Goal: Task Accomplishment & Management: Manage account settings

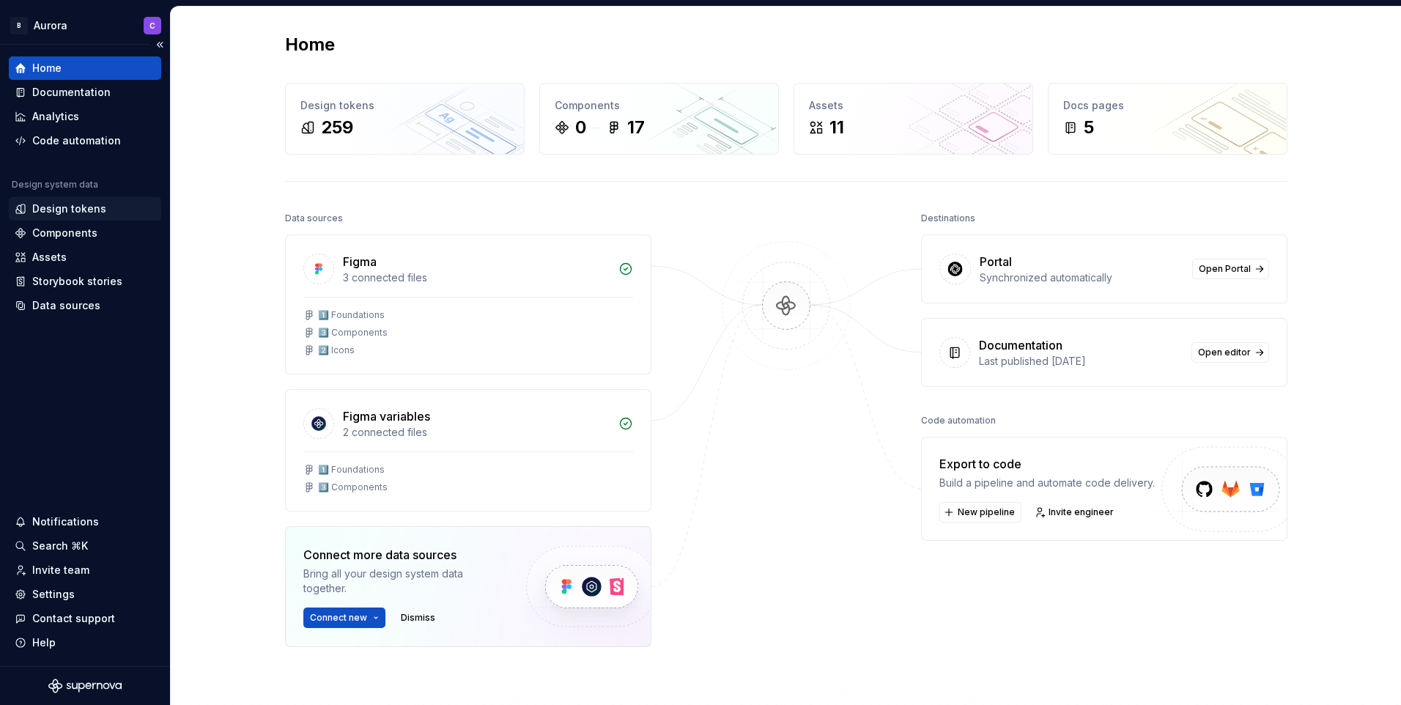
click at [85, 209] on div "Design tokens" at bounding box center [69, 209] width 74 height 15
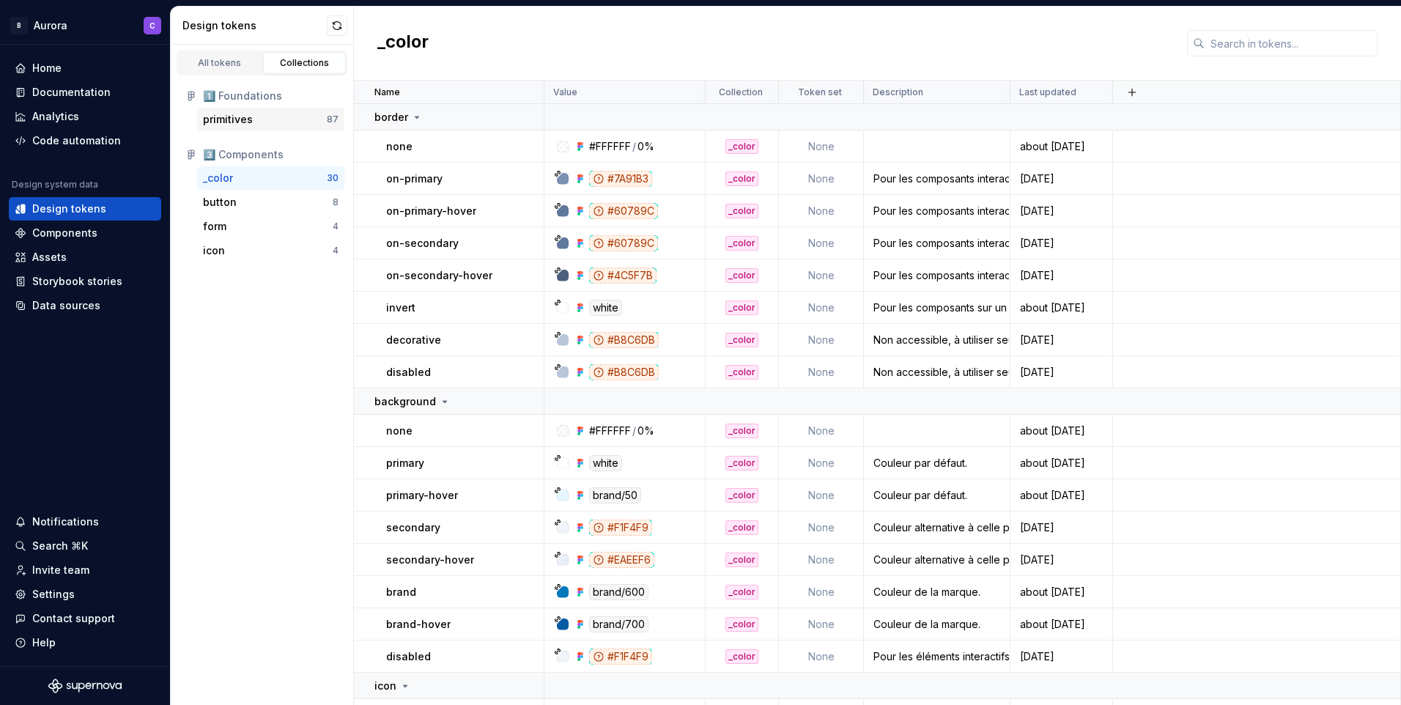
click at [269, 118] on div "primitives" at bounding box center [265, 119] width 124 height 15
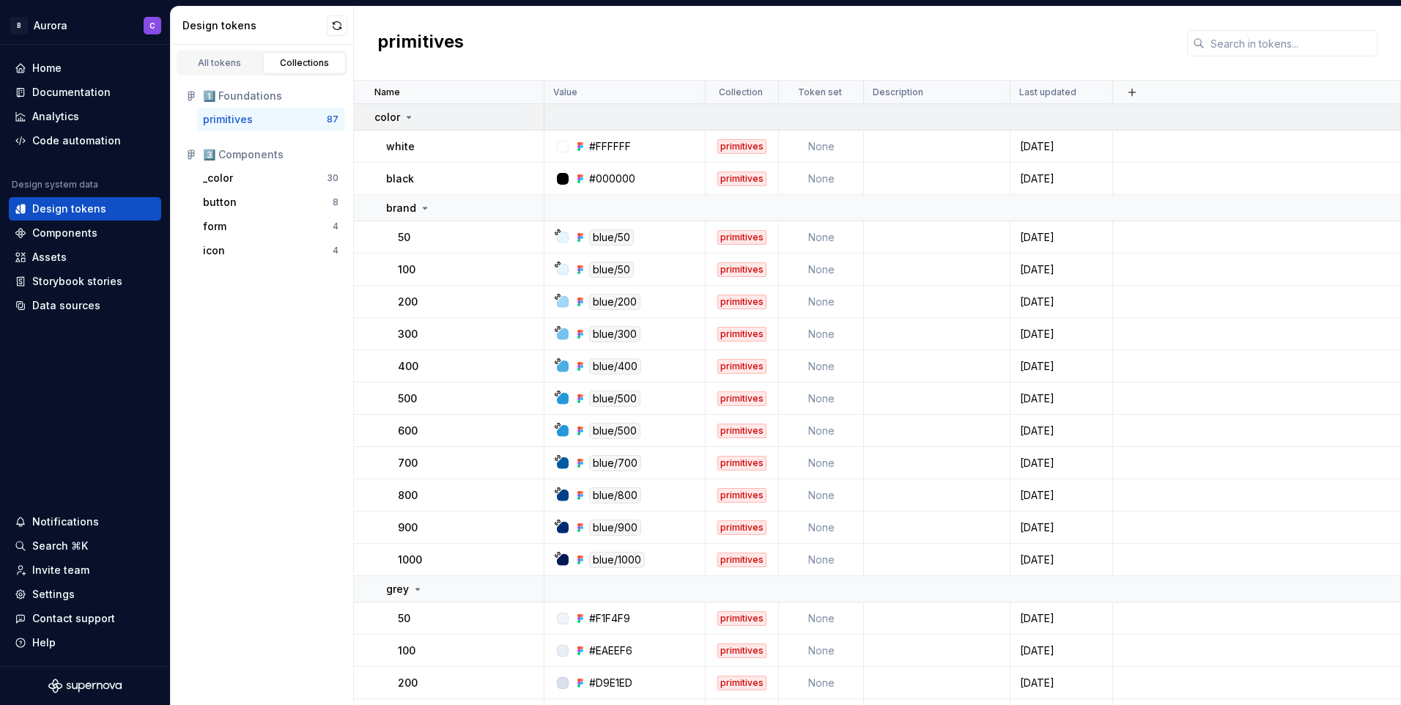
click at [407, 119] on icon at bounding box center [409, 117] width 12 height 12
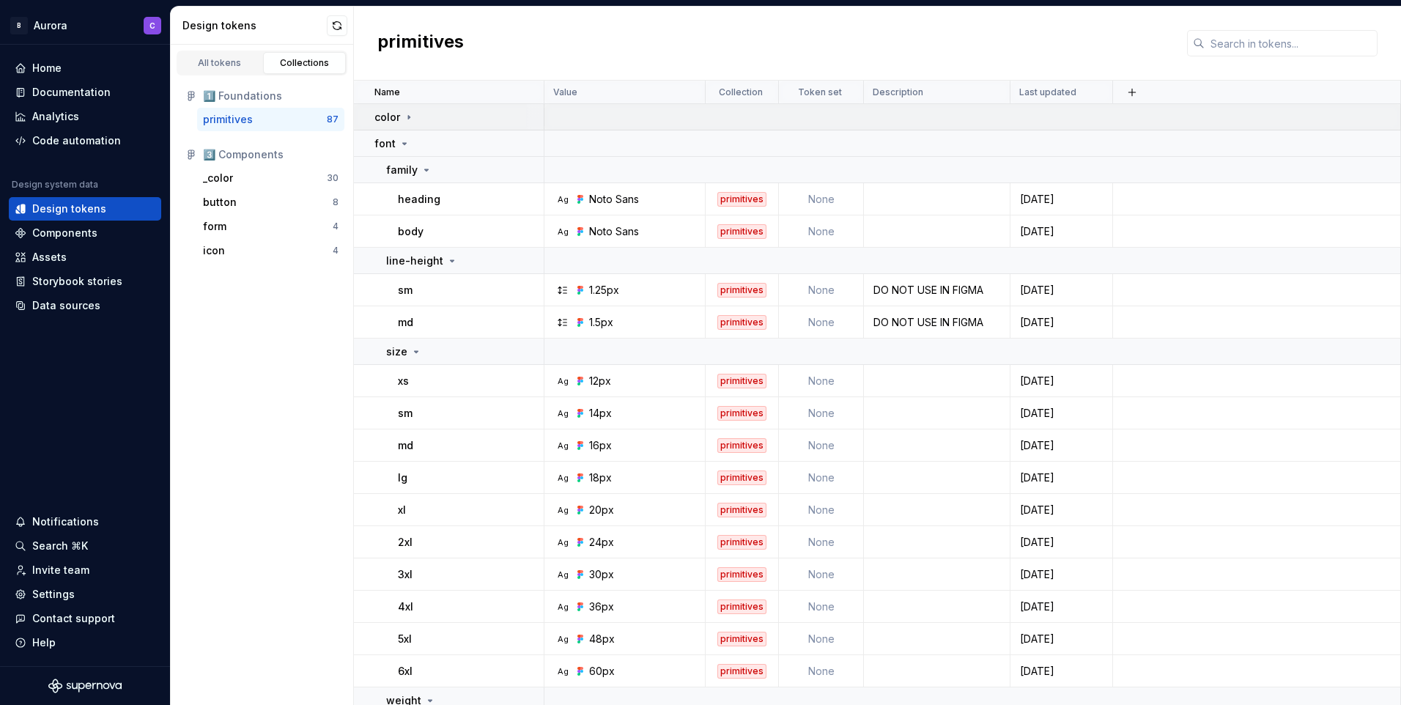
click at [407, 119] on icon at bounding box center [409, 117] width 12 height 12
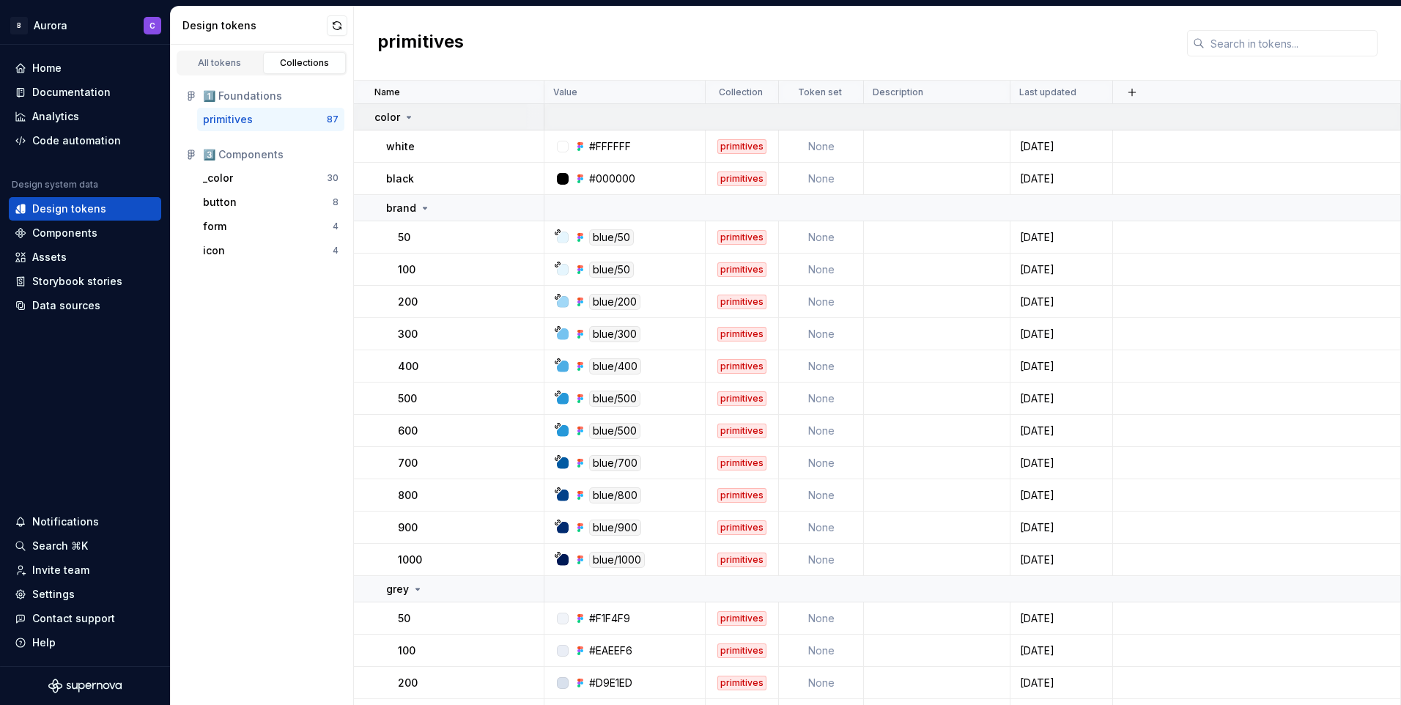
click at [407, 119] on icon at bounding box center [409, 117] width 12 height 12
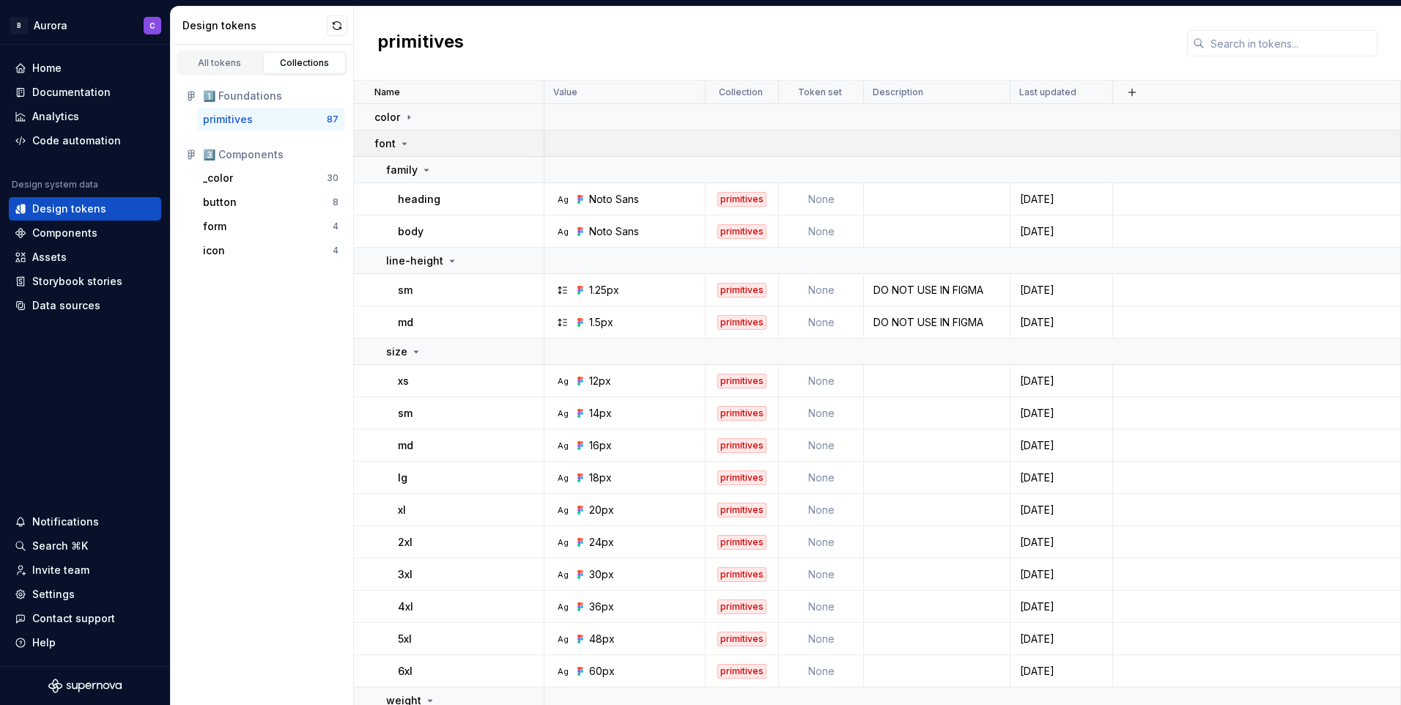
click at [405, 142] on icon at bounding box center [405, 144] width 12 height 12
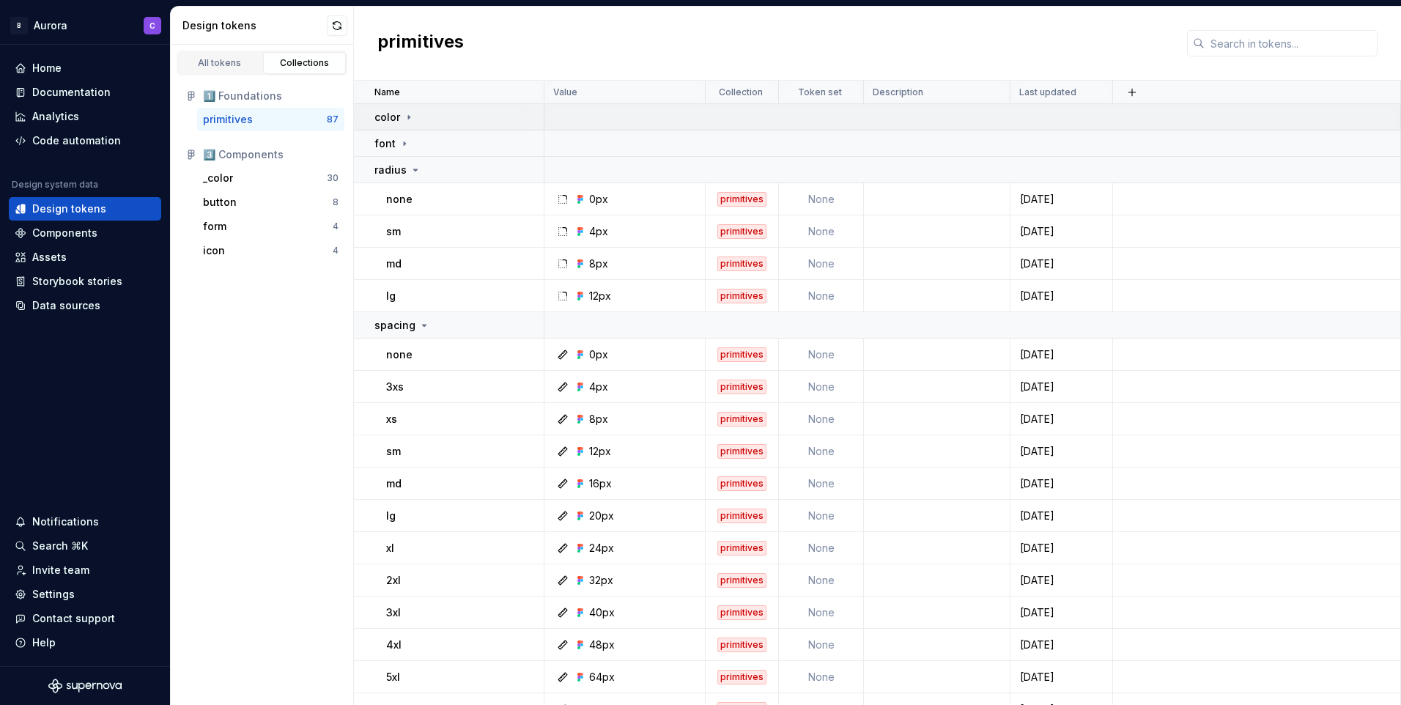
click at [401, 112] on div "color" at bounding box center [394, 117] width 40 height 15
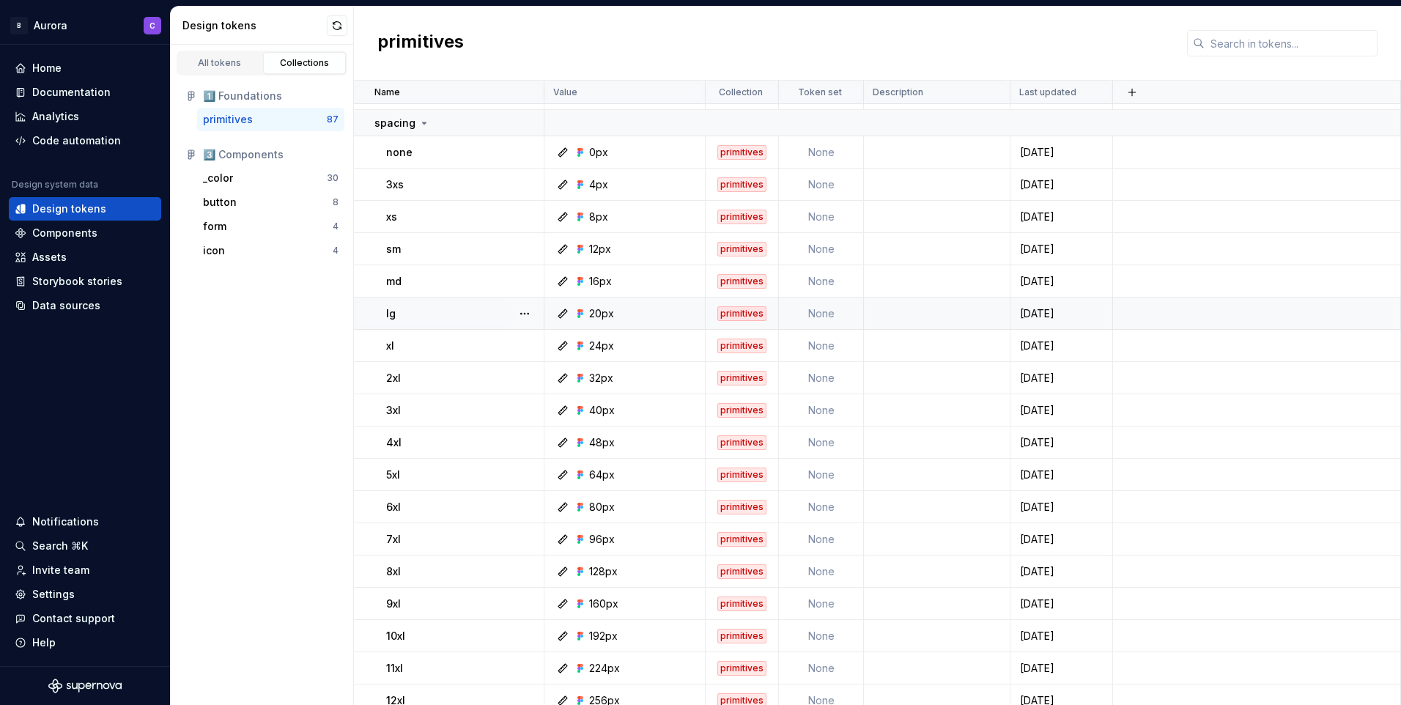
scroll to position [1803, 0]
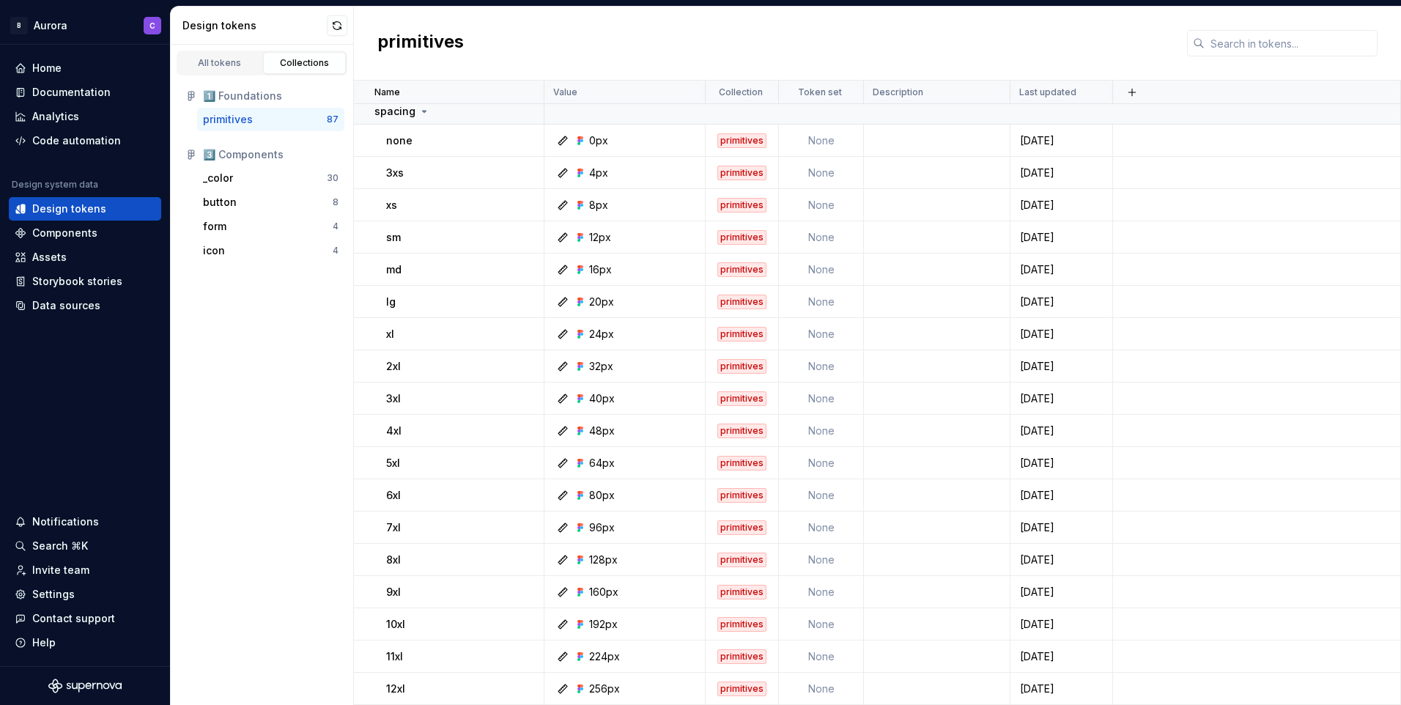
click at [325, 163] on div "3️⃣ Components" at bounding box center [262, 154] width 165 height 23
click at [306, 169] on div "_color 30" at bounding box center [270, 177] width 147 height 23
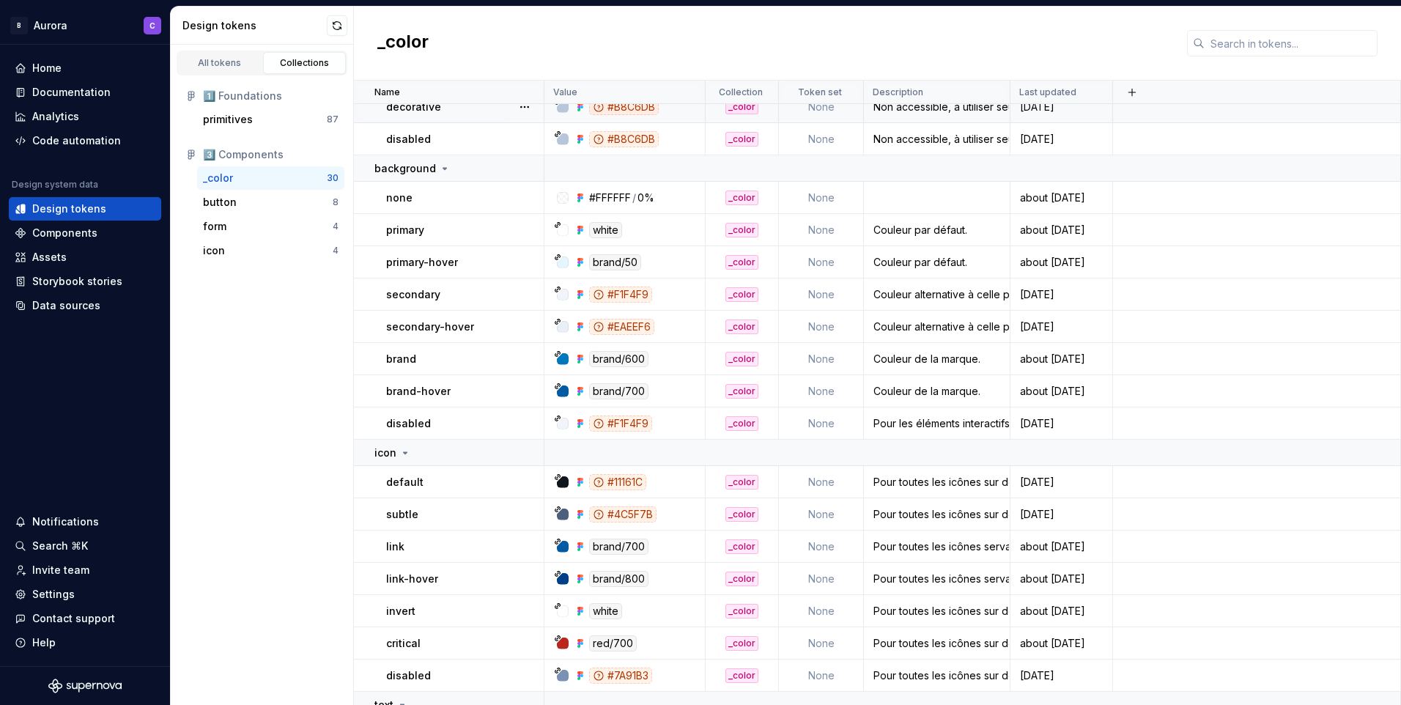
scroll to position [179, 0]
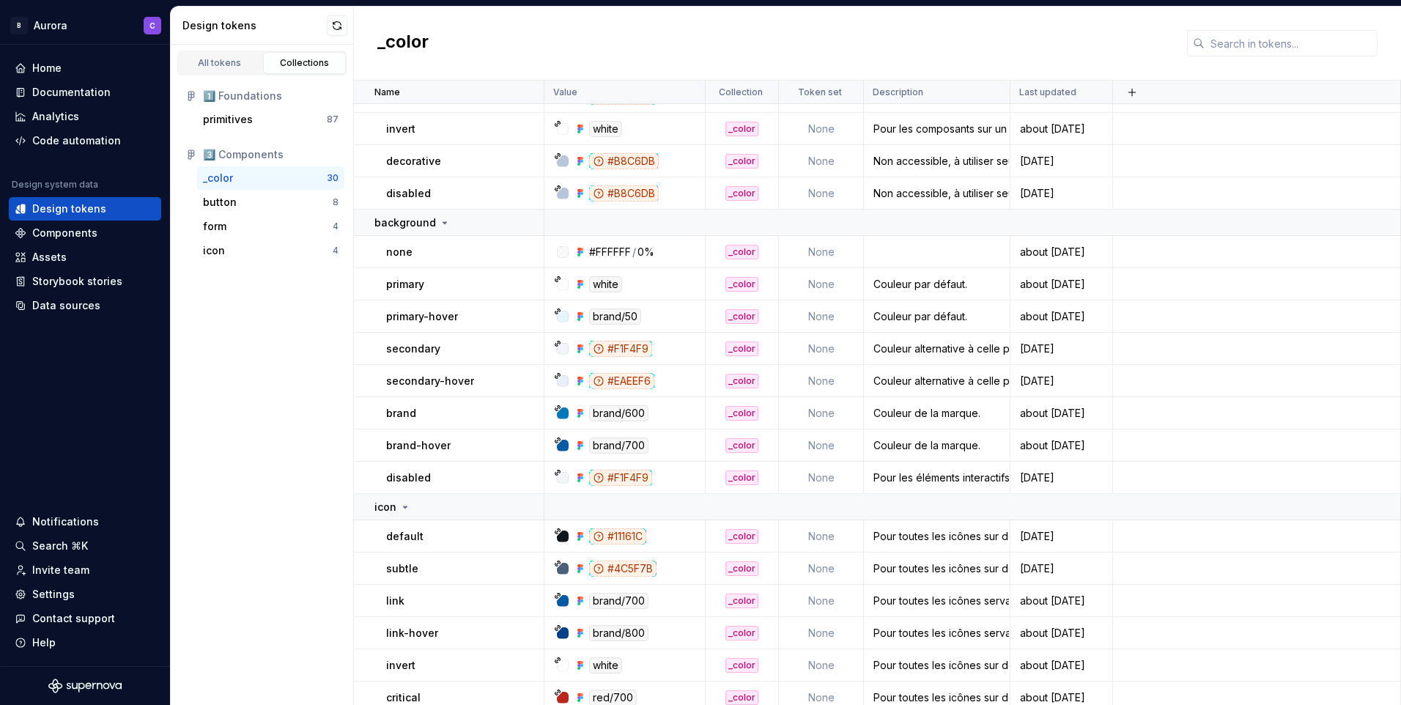
click at [407, 52] on h2 "_color" at bounding box center [402, 43] width 51 height 26
click at [407, 48] on h2 "_color" at bounding box center [402, 43] width 51 height 26
click at [402, 46] on h2 "_color" at bounding box center [402, 43] width 51 height 26
click at [401, 46] on h2 "_color" at bounding box center [402, 43] width 51 height 26
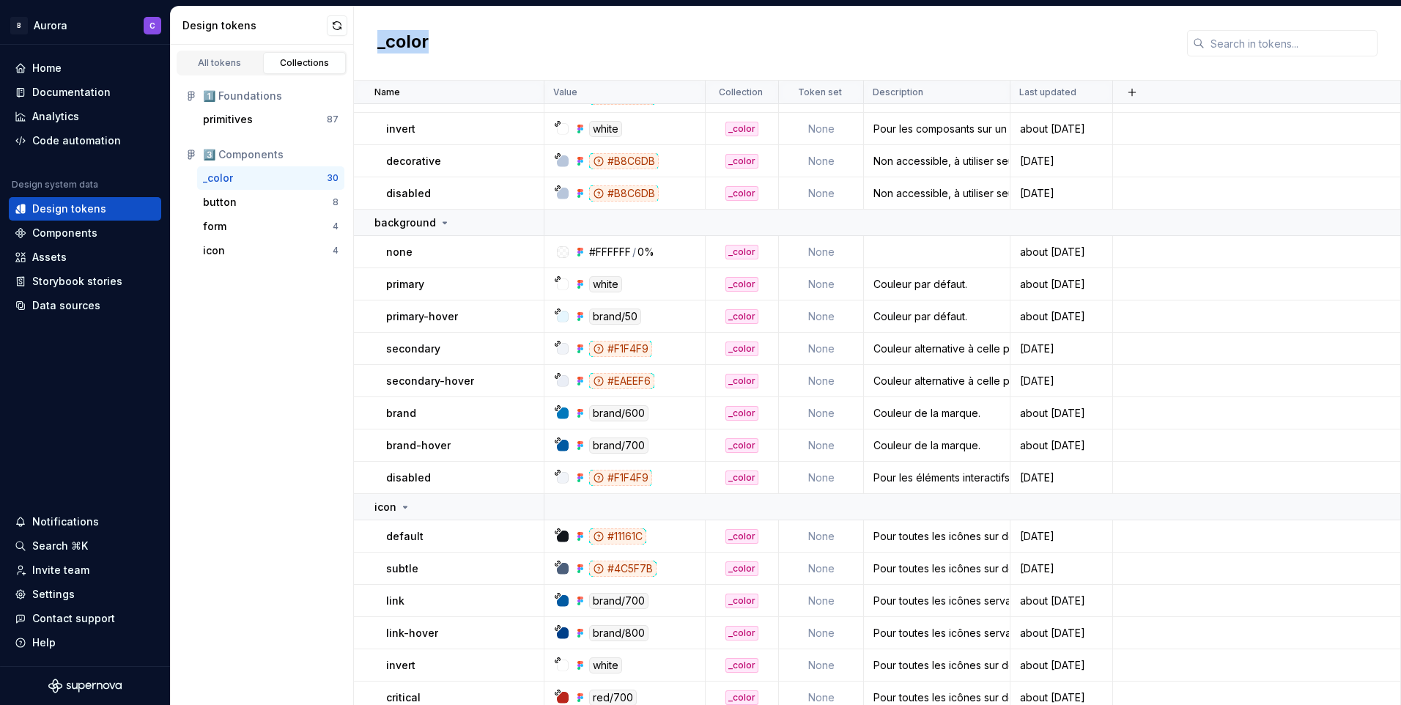
click at [401, 45] on h2 "_color" at bounding box center [402, 43] width 51 height 26
click at [397, 48] on h2 "_color" at bounding box center [402, 43] width 51 height 26
click at [396, 48] on h2 "_color" at bounding box center [402, 43] width 51 height 26
click at [395, 48] on h2 "_color" at bounding box center [402, 43] width 51 height 26
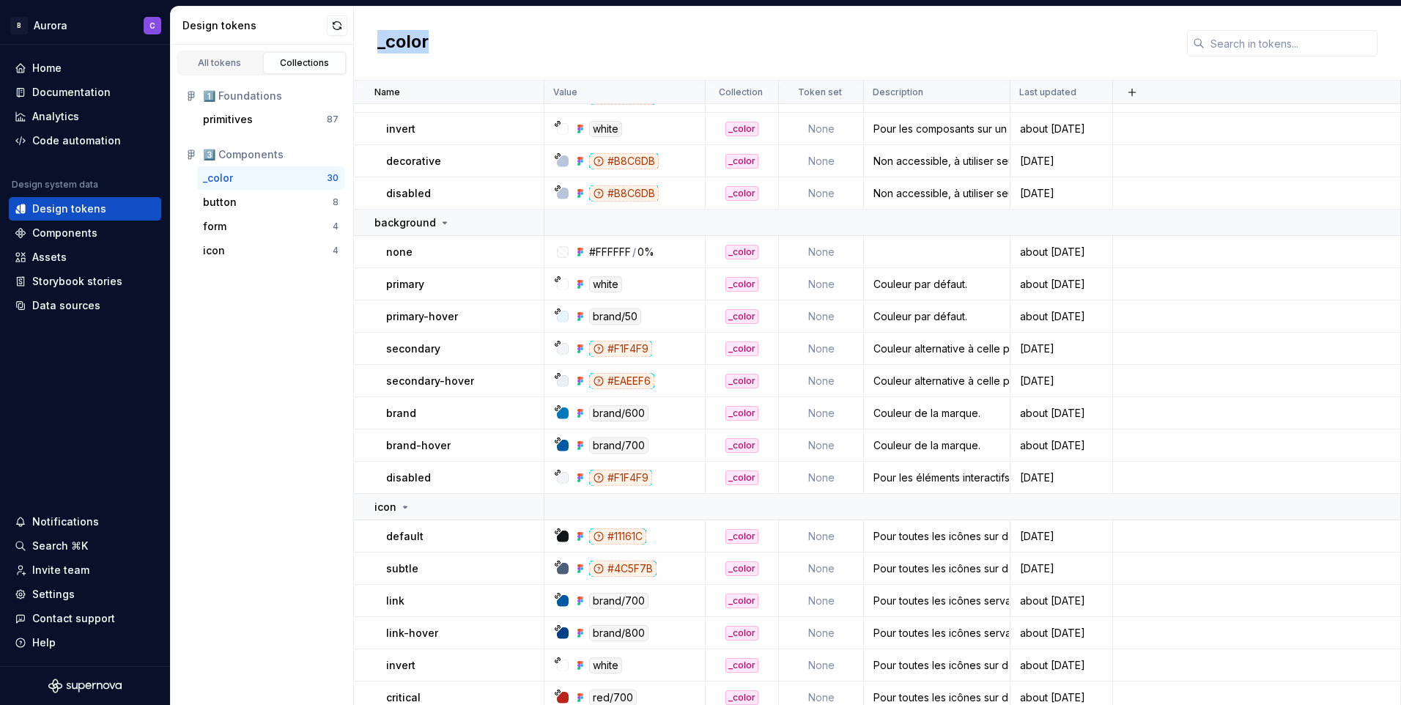
click at [390, 48] on h2 "_color" at bounding box center [402, 43] width 51 height 26
click at [389, 48] on h2 "_color" at bounding box center [402, 43] width 51 height 26
click at [388, 48] on h2 "_color" at bounding box center [402, 43] width 51 height 26
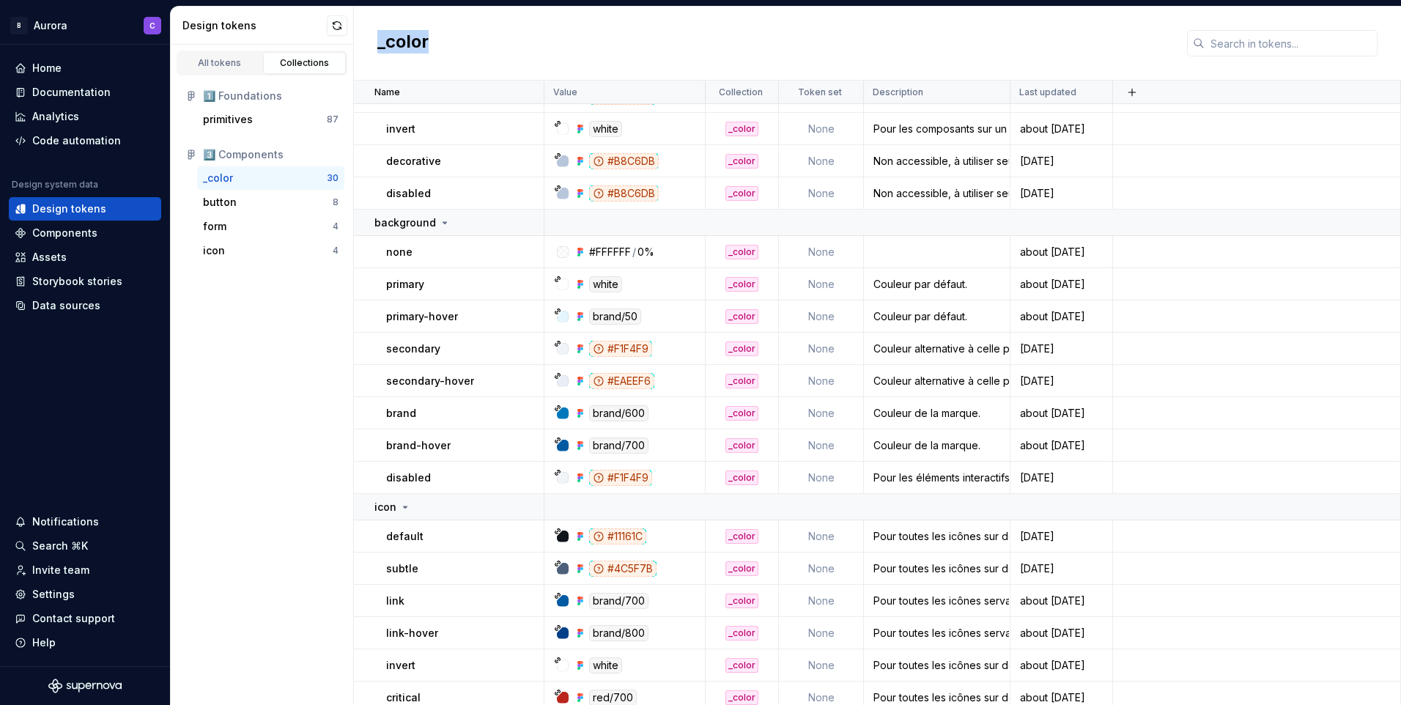
click at [387, 50] on h2 "_color" at bounding box center [402, 43] width 51 height 26
click at [382, 53] on h2 "_color" at bounding box center [402, 43] width 51 height 26
drag, startPoint x: 382, startPoint y: 53, endPoint x: 584, endPoint y: 41, distance: 202.7
click at [584, 41] on div "_color" at bounding box center [877, 44] width 1047 height 74
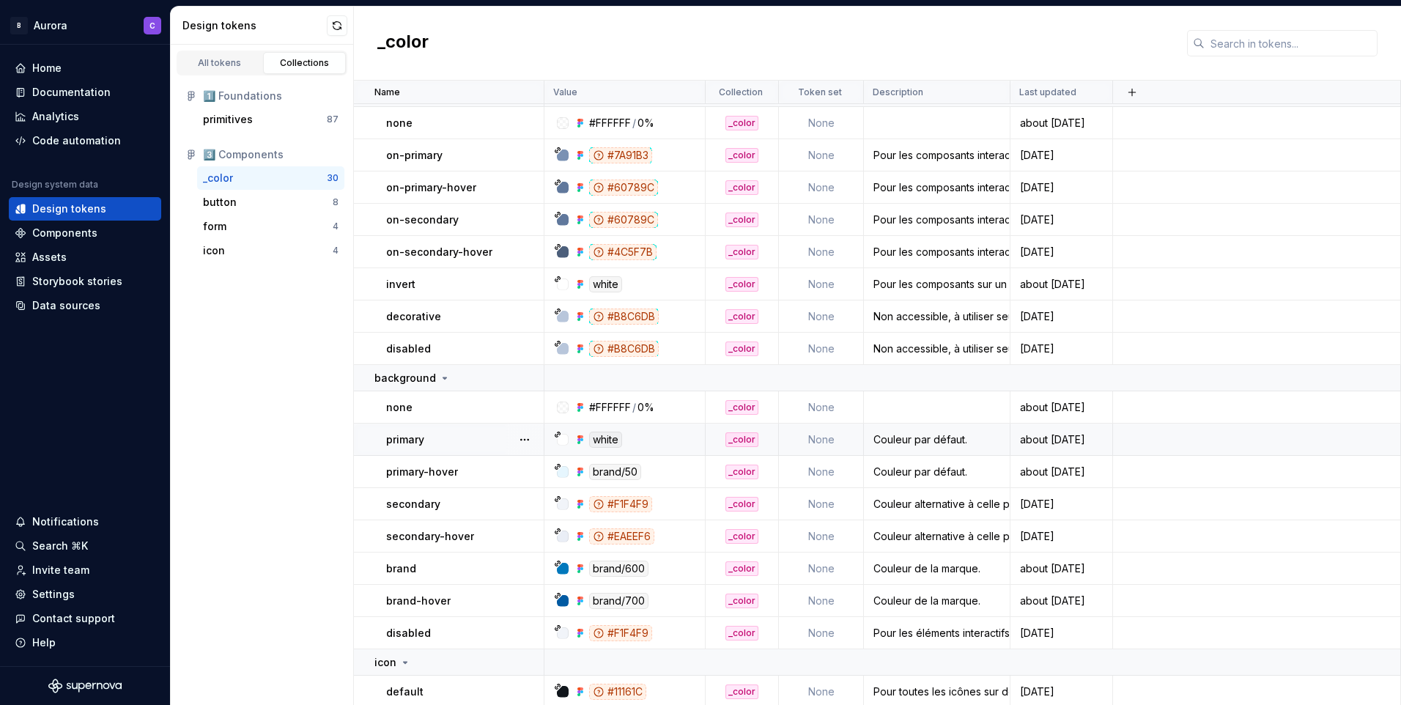
scroll to position [0, 0]
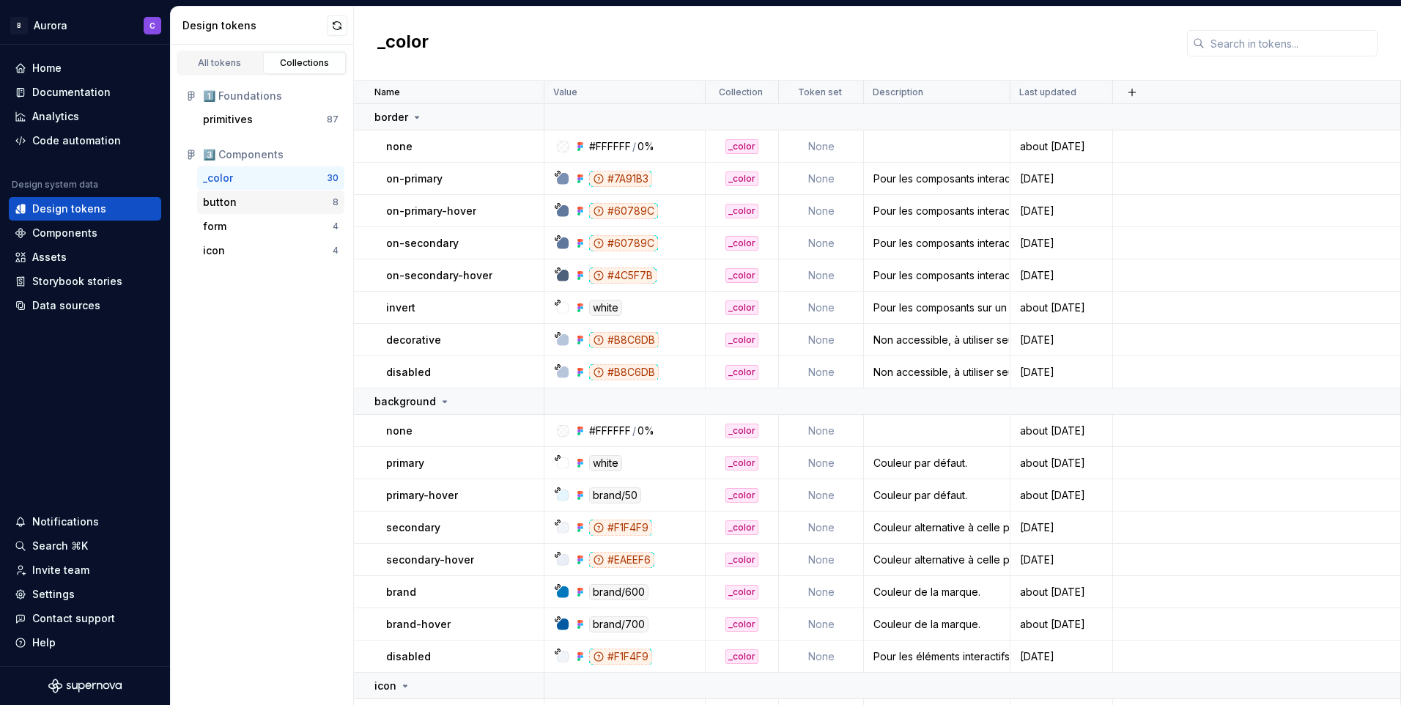
click at [235, 199] on div "button" at bounding box center [220, 202] width 34 height 15
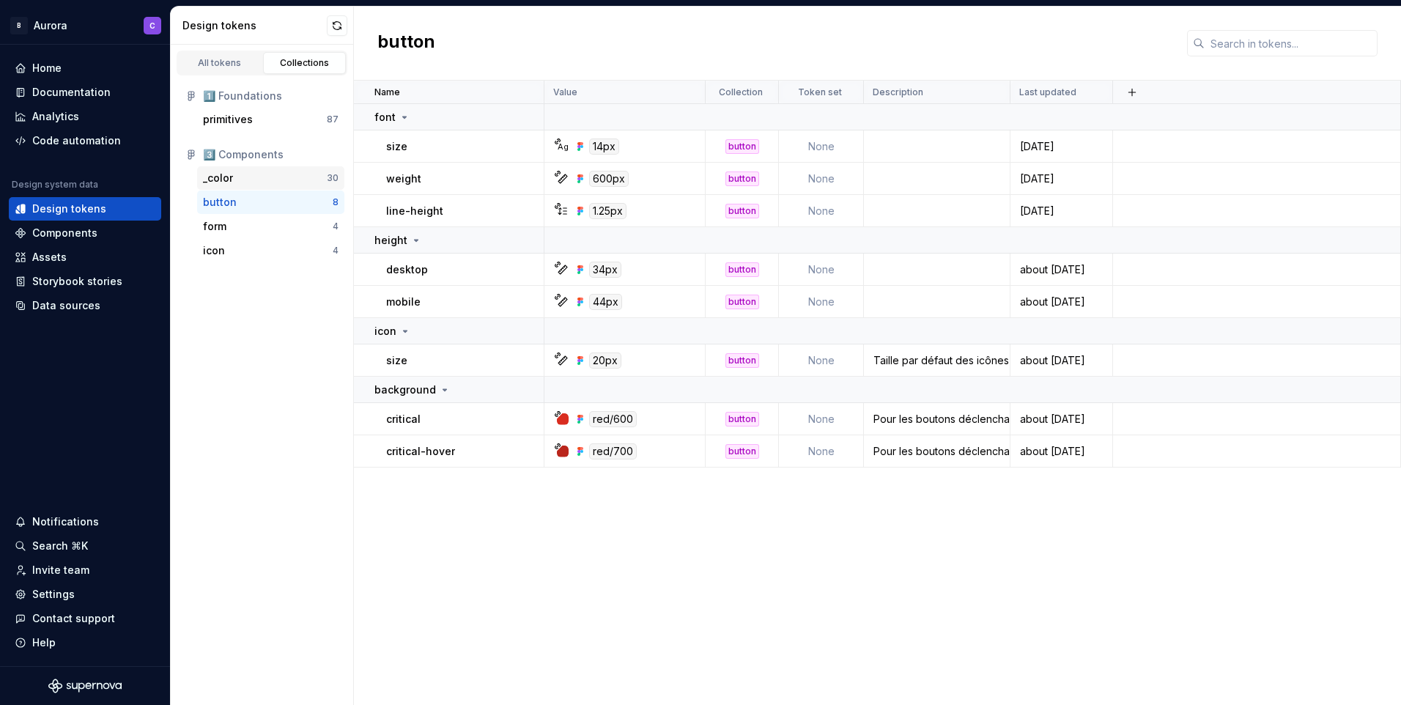
click at [246, 185] on div "_color" at bounding box center [265, 178] width 124 height 15
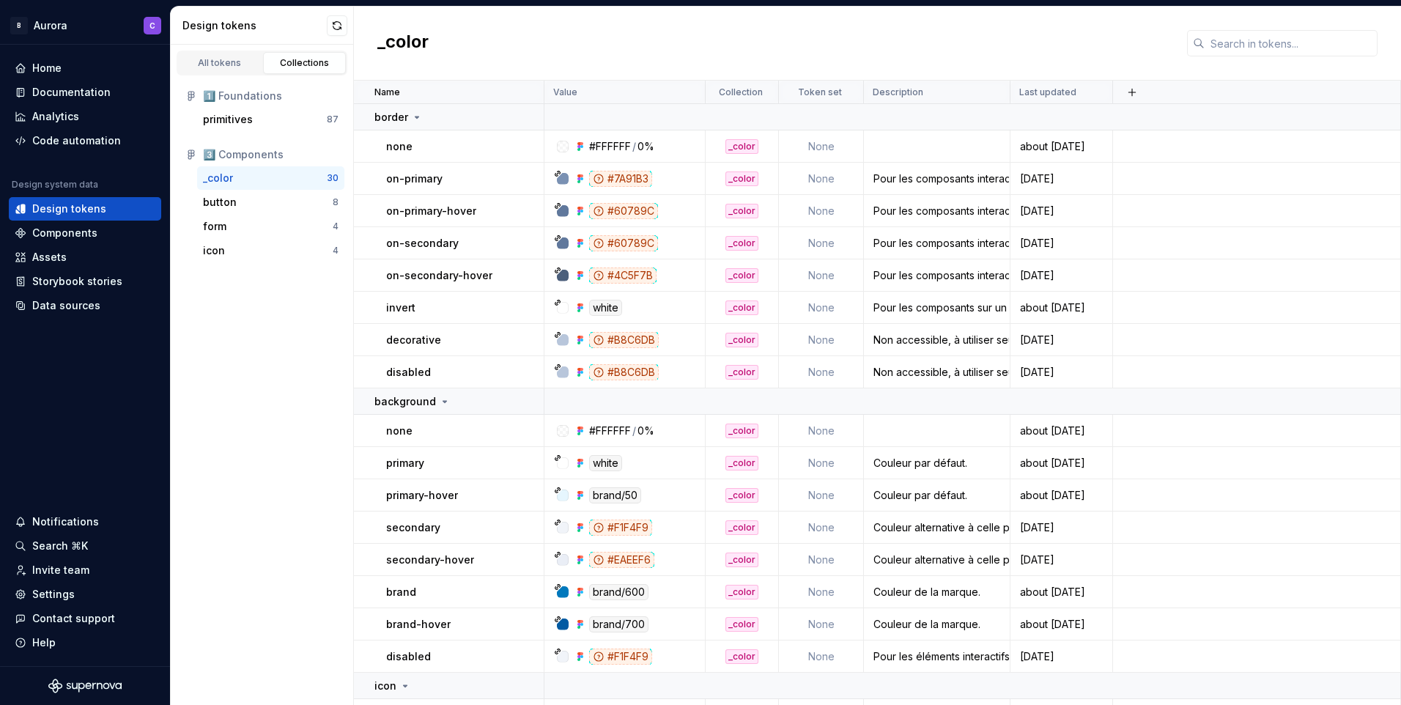
click at [279, 362] on div "All tokens Collections 1️⃣ Foundations primitives 87 3️⃣ Components _color 30 b…" at bounding box center [262, 375] width 183 height 660
click at [254, 357] on div "All tokens Collections 1️⃣ Foundations primitives 87 3️⃣ Components _color 30 b…" at bounding box center [262, 375] width 183 height 660
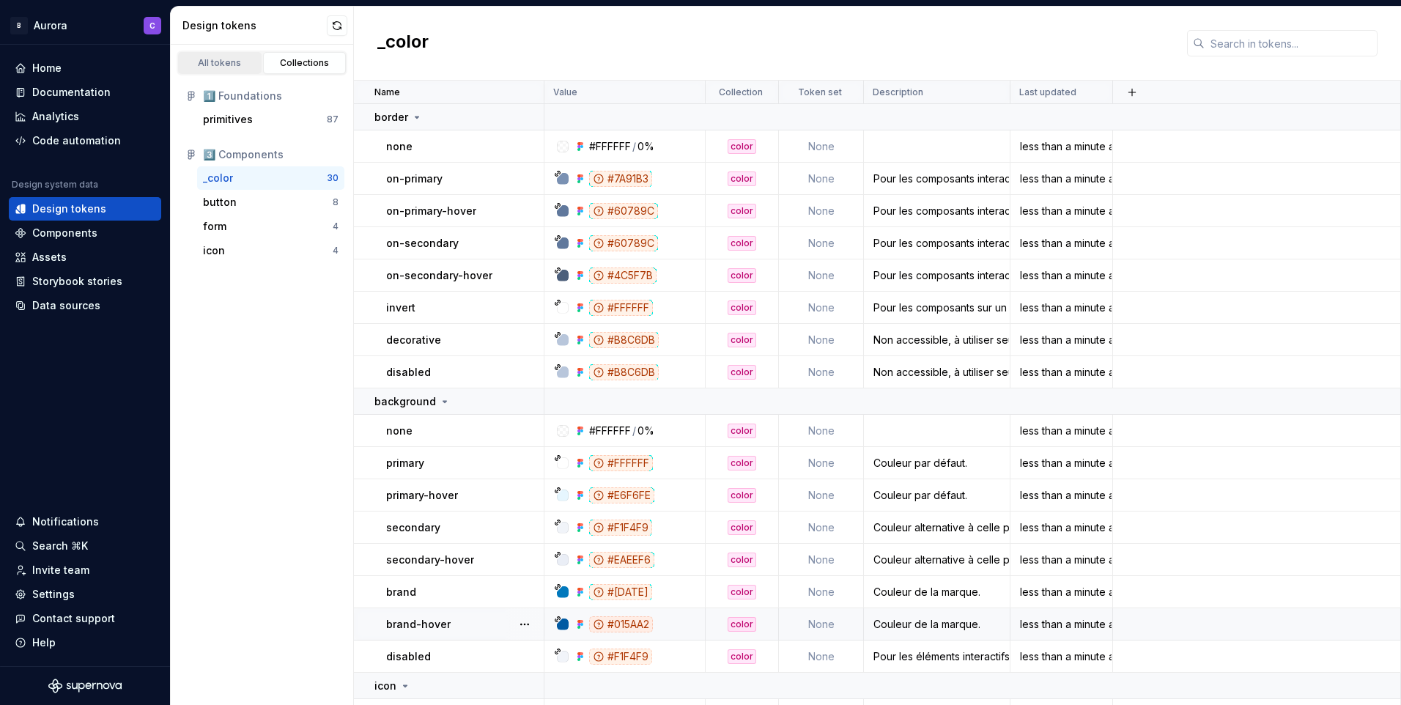
click at [244, 56] on link "All tokens" at bounding box center [220, 63] width 84 height 22
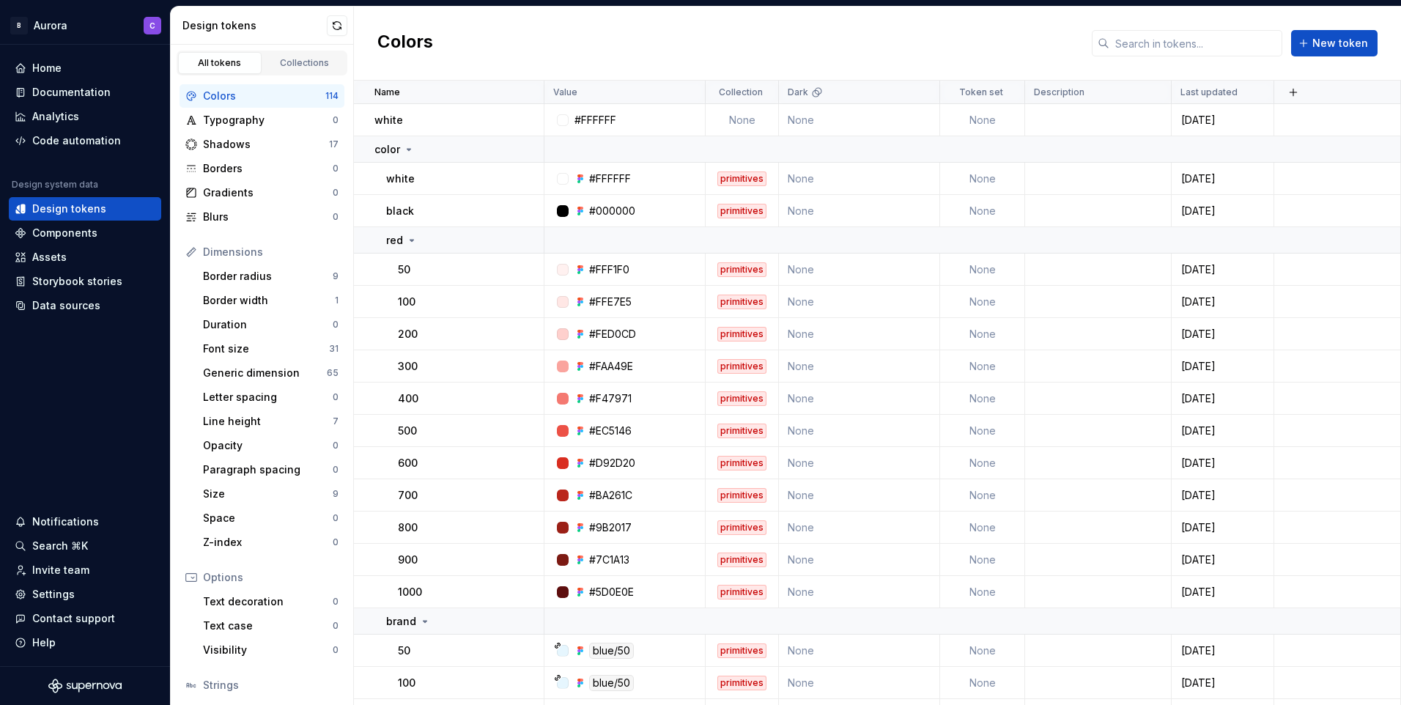
click at [450, 35] on div "Colors New token" at bounding box center [877, 44] width 1047 height 74
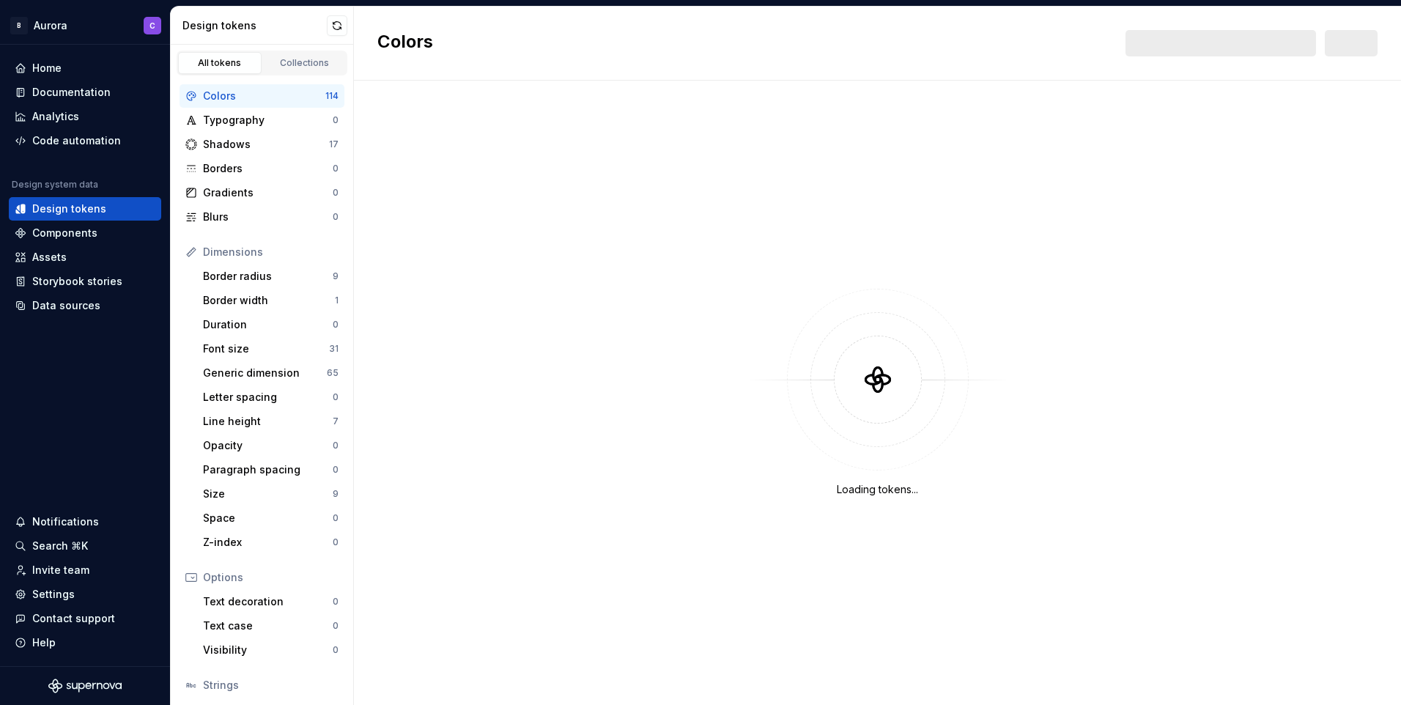
click at [300, 59] on div "Collections" at bounding box center [304, 63] width 73 height 12
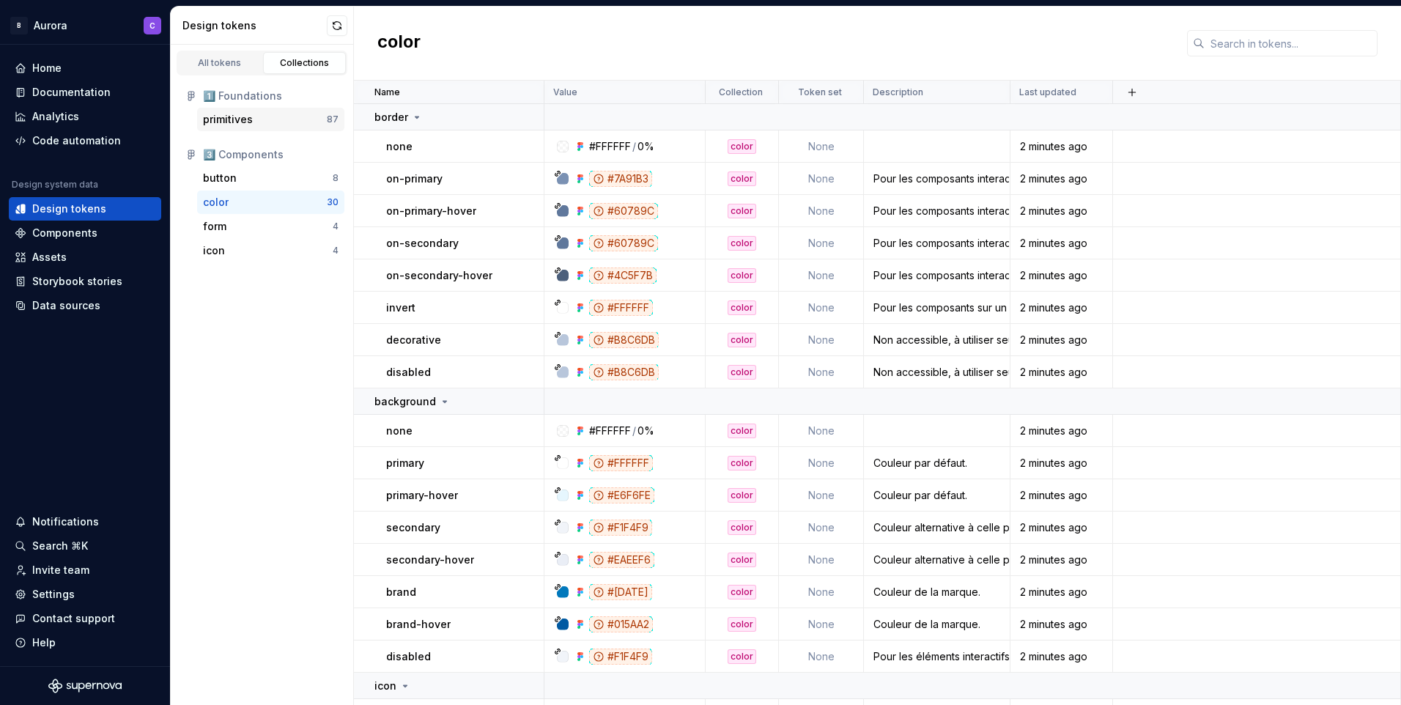
click at [244, 127] on div "primitives 87" at bounding box center [270, 119] width 147 height 23
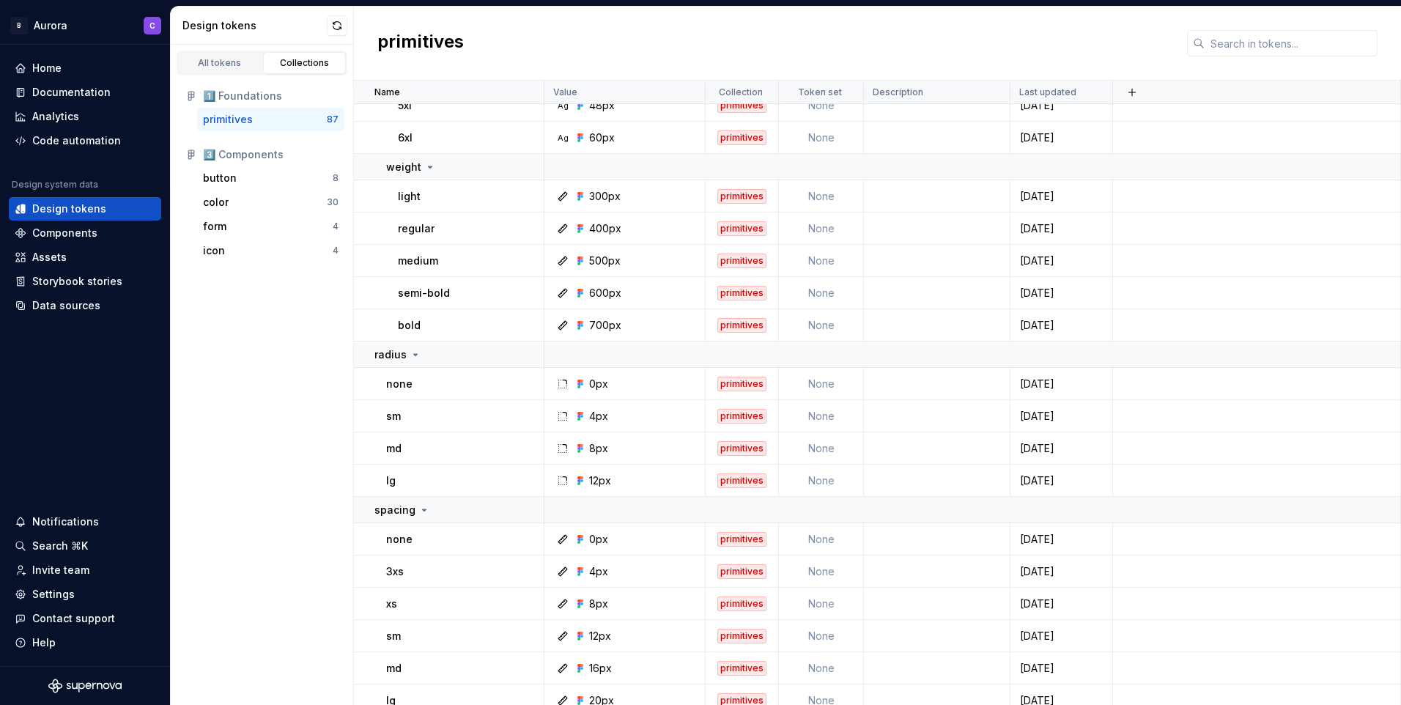
scroll to position [2125, 0]
click at [404, 265] on p "medium" at bounding box center [418, 258] width 40 height 15
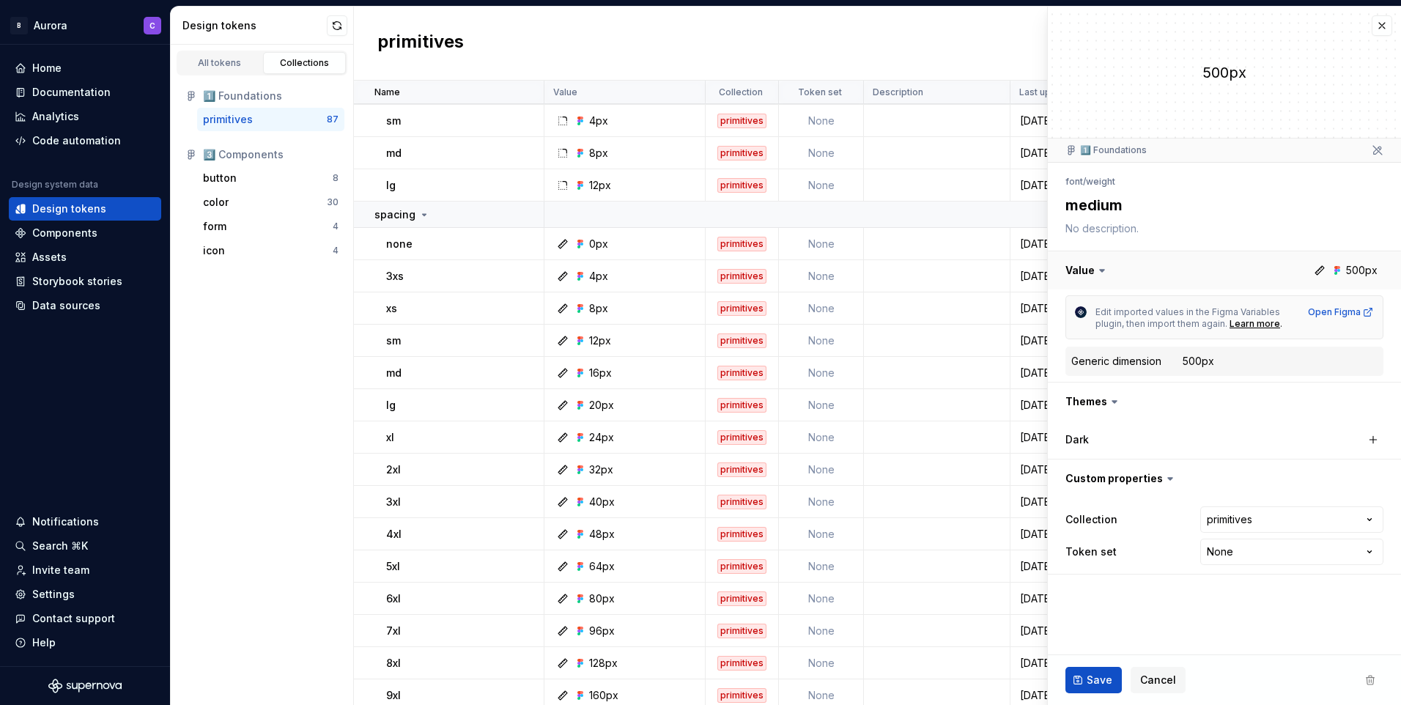
scroll to position [2418, 0]
click at [1100, 270] on icon at bounding box center [1102, 271] width 4 height 2
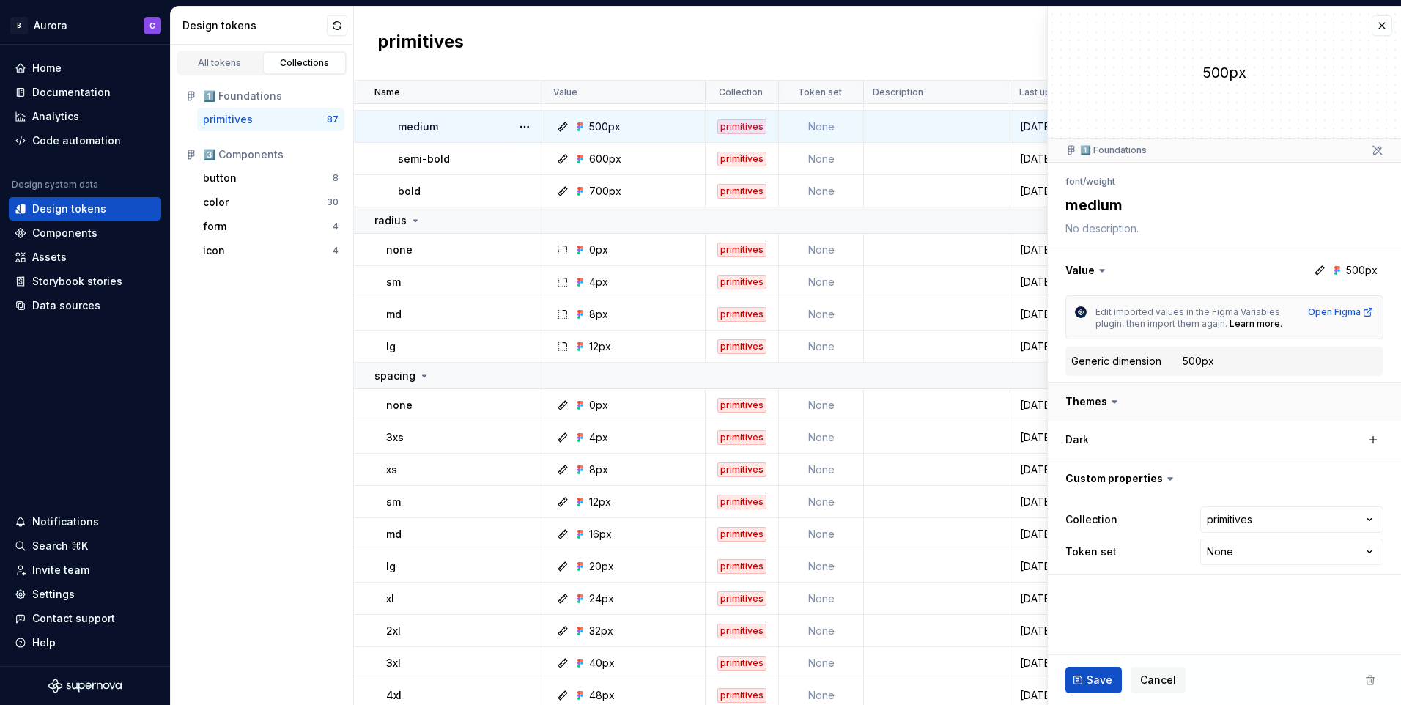
scroll to position [2199, 0]
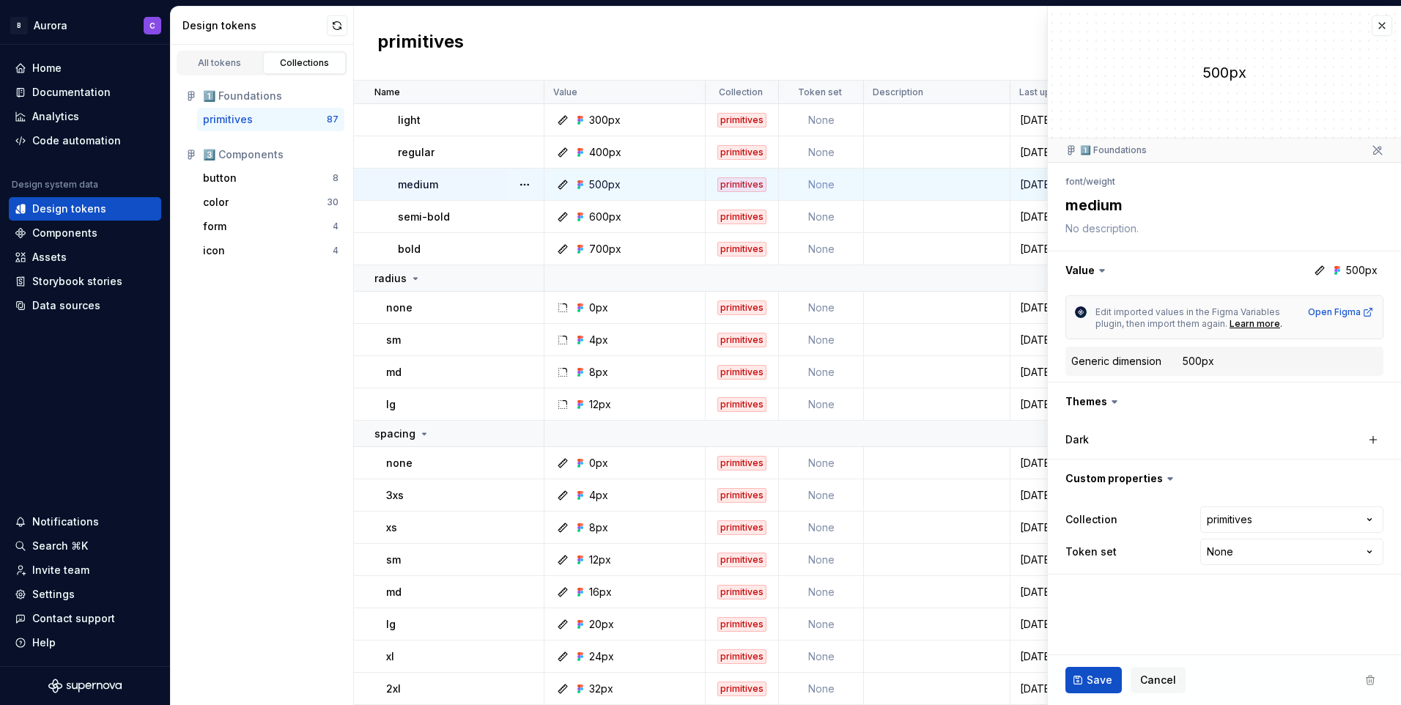
type textarea "*"
